Goal: Navigation & Orientation: Find specific page/section

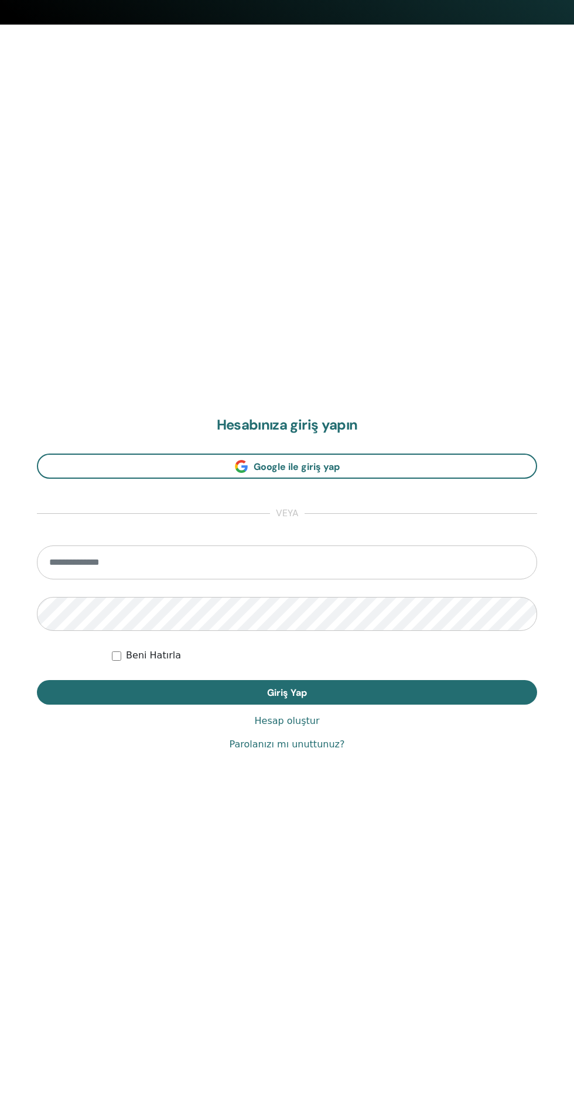
scroll to position [1119, 0]
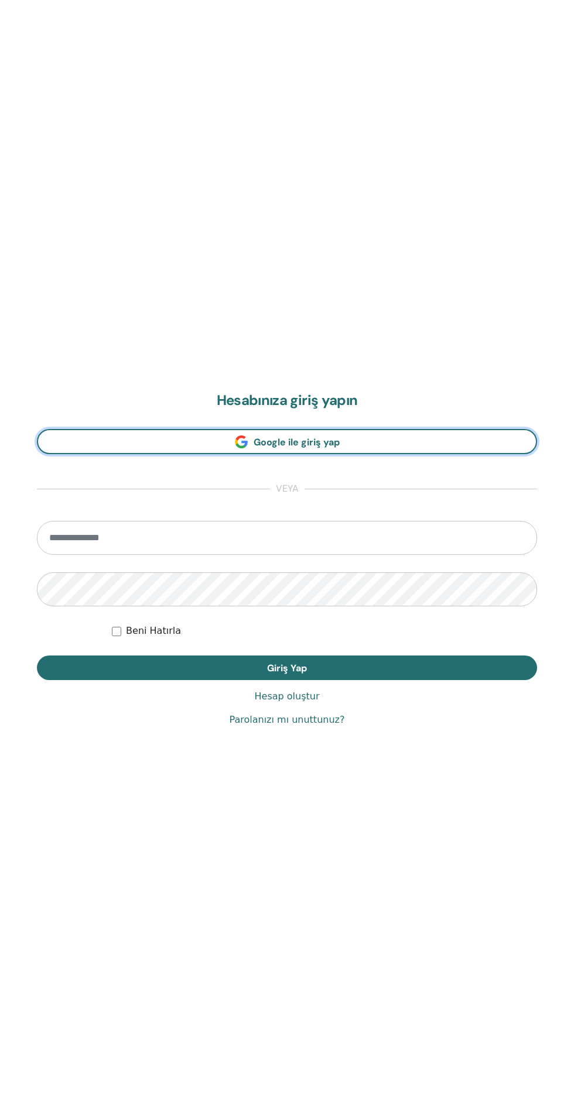
click at [184, 449] on link "Google ile giriş yap" at bounding box center [287, 441] width 500 height 25
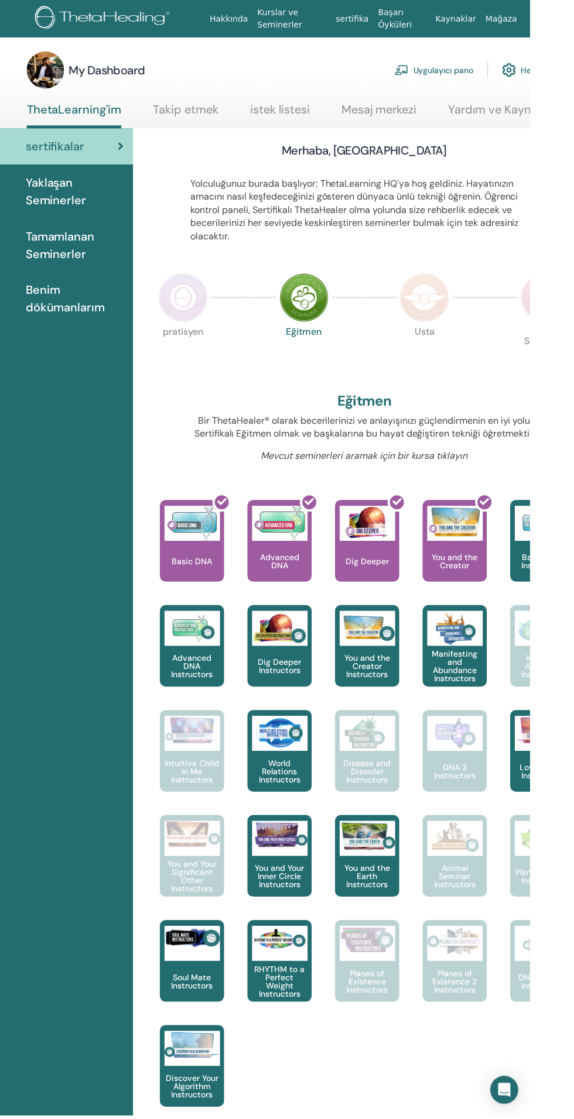
click at [416, 122] on link "Mesaj merkezi" at bounding box center [423, 114] width 76 height 23
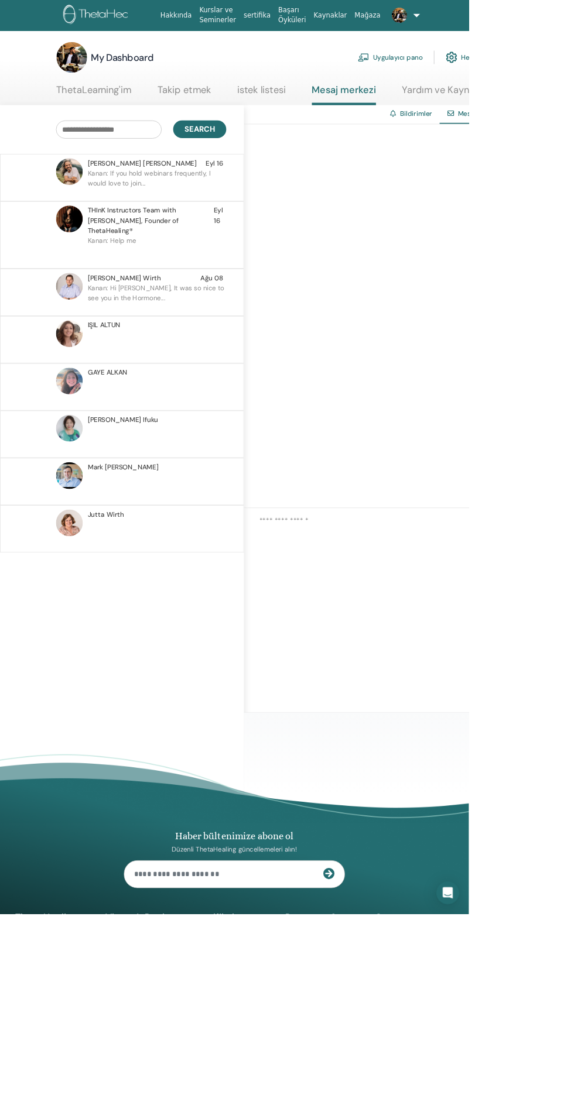
click at [187, 214] on p "Kanan: If you hold webinars frequently, I would love to join..." at bounding box center [192, 223] width 170 height 35
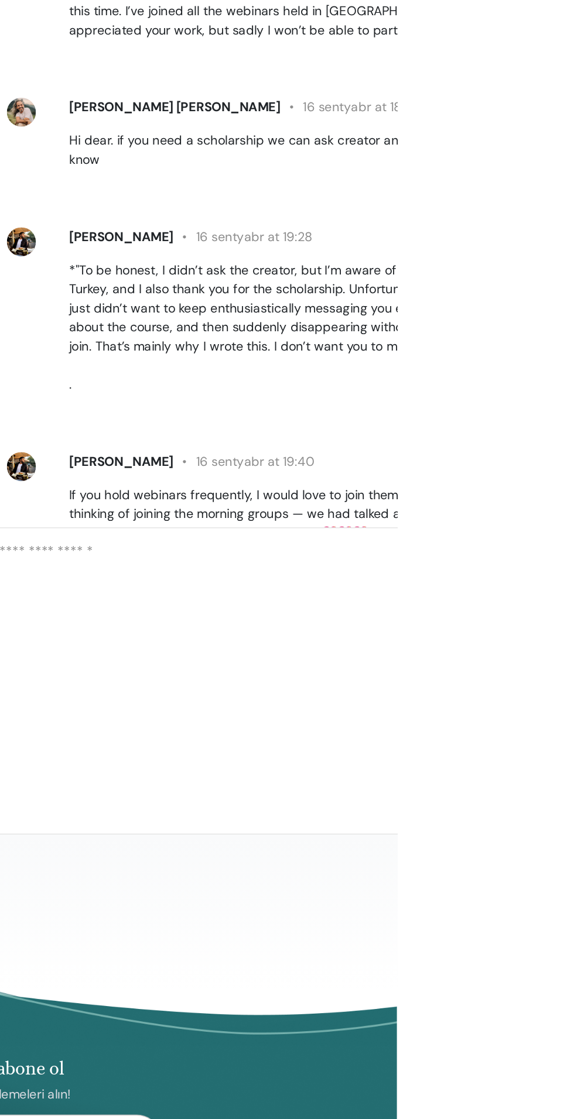
scroll to position [608, 0]
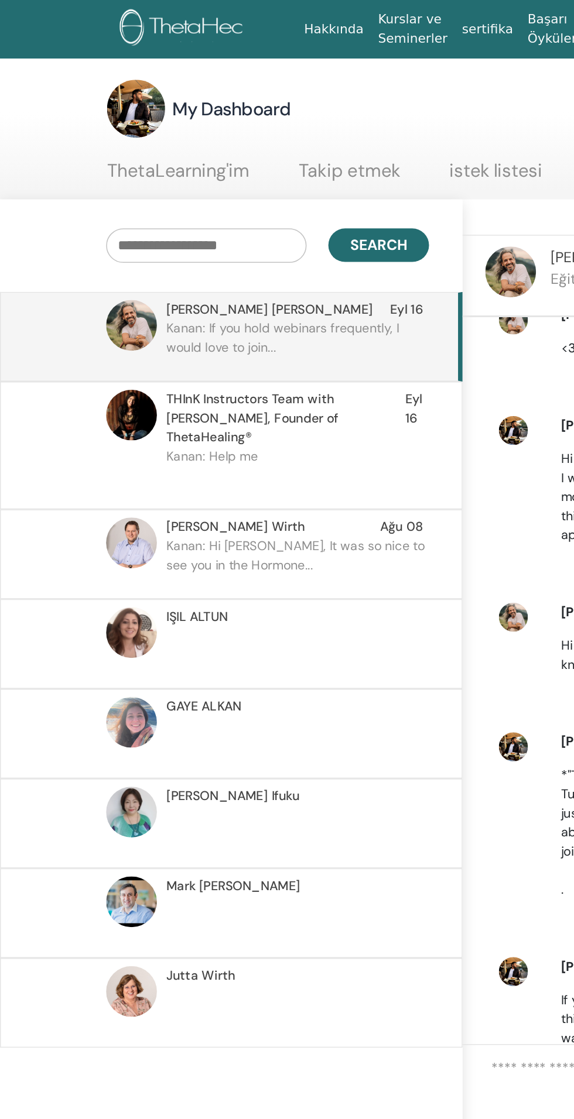
click at [138, 120] on link "ThetaLearning'im" at bounding box center [115, 114] width 92 height 23
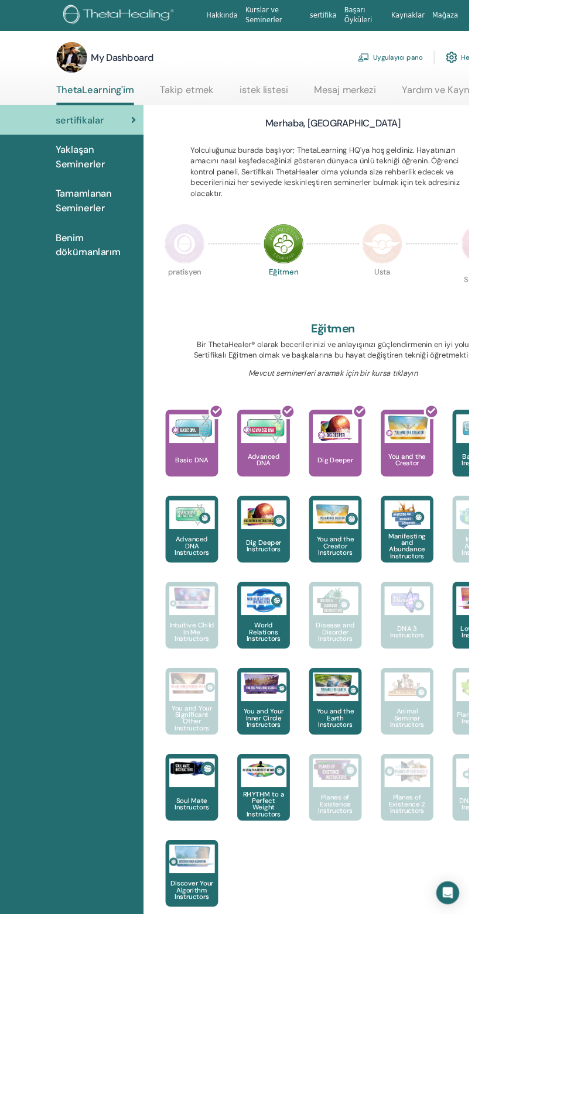
click at [231, 315] on img at bounding box center [225, 298] width 49 height 49
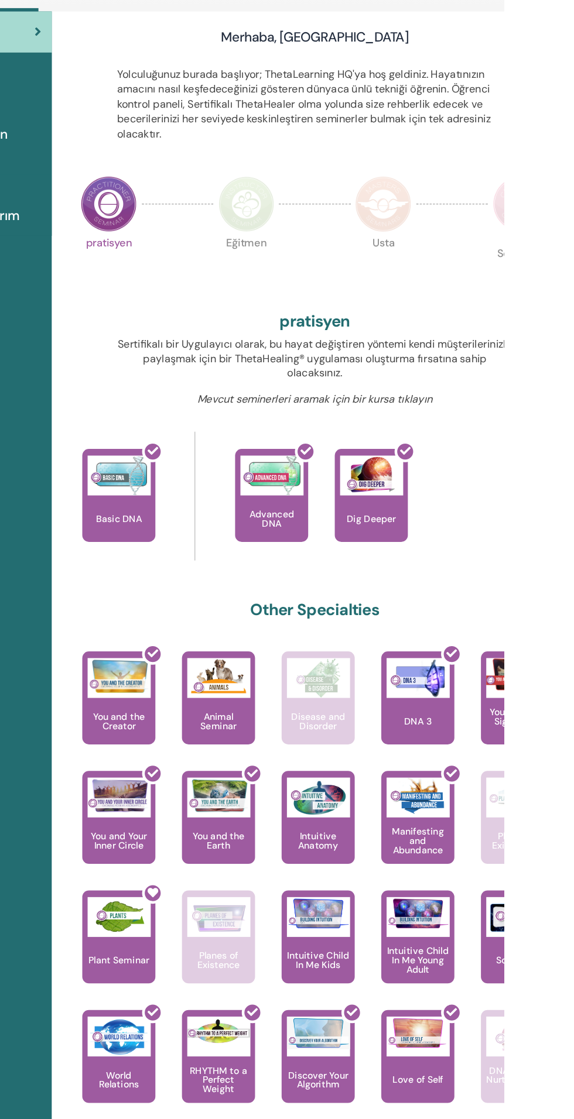
scroll to position [49, 0]
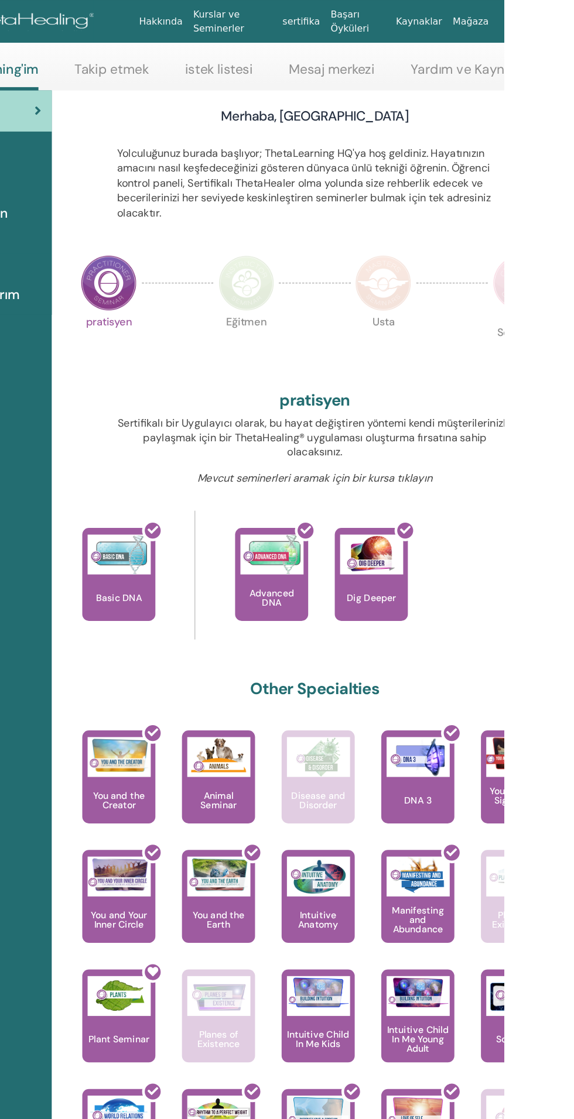
click at [335, 259] on img at bounding box center [347, 249] width 49 height 49
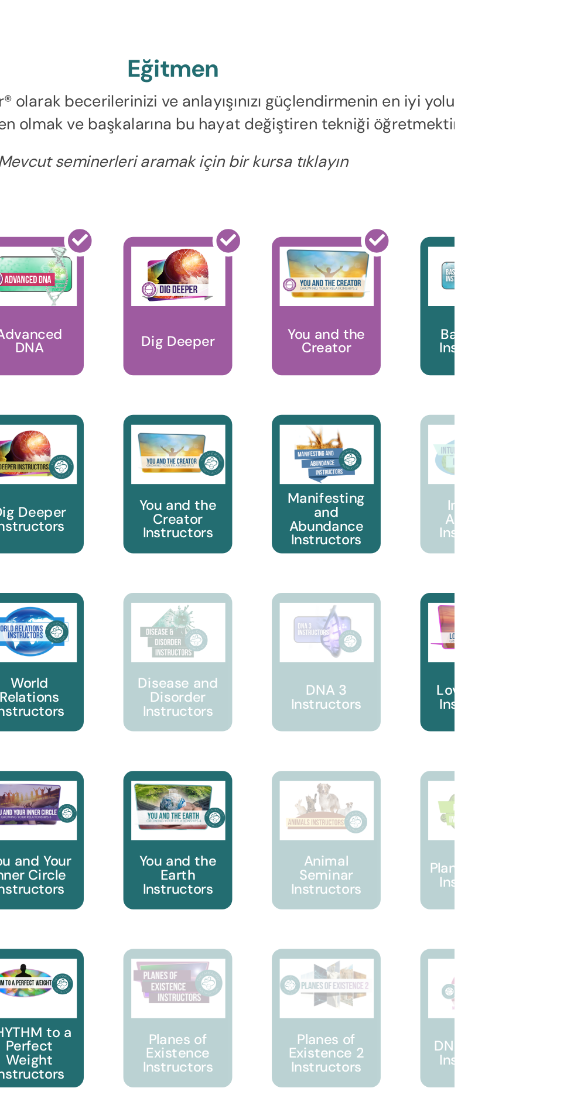
scroll to position [217, 0]
